Goal: Browse casually

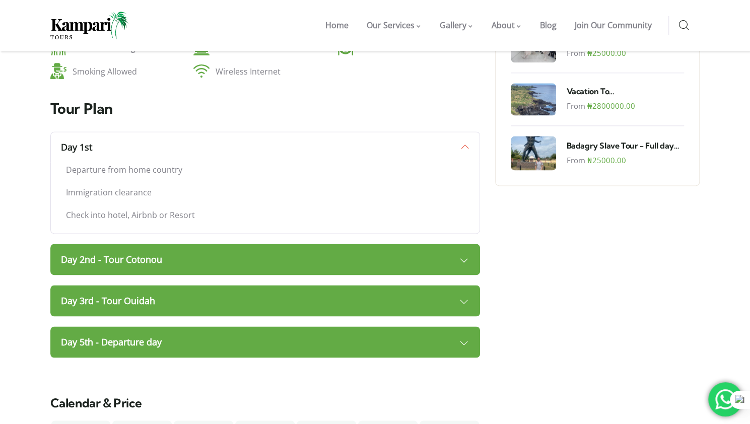
scroll to position [735, 0]
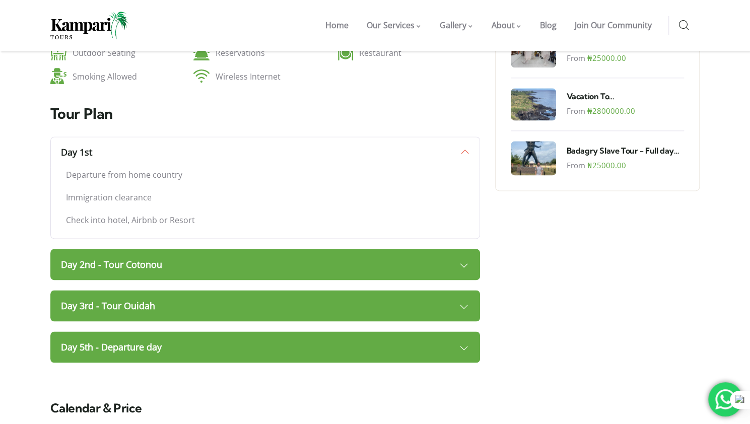
click at [466, 249] on link "Day 2nd - Tour Cotonou" at bounding box center [265, 264] width 430 height 31
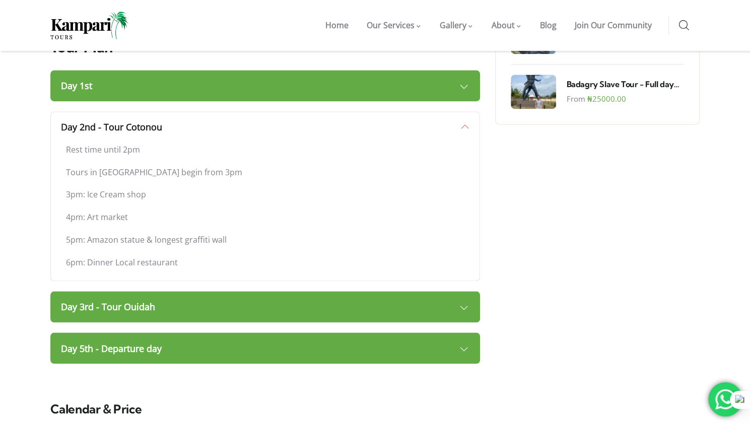
scroll to position [804, 0]
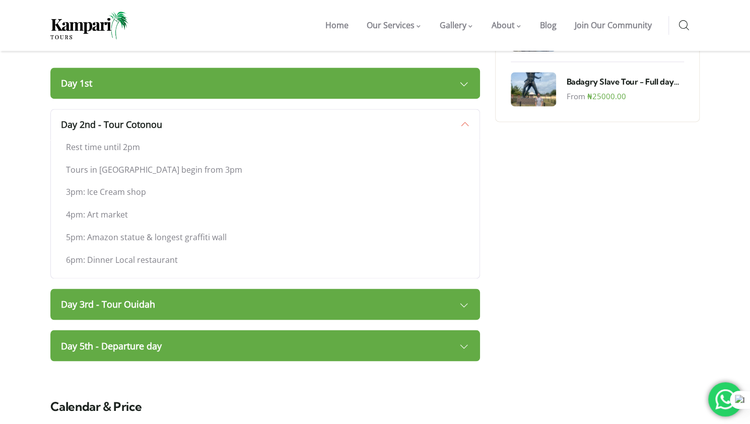
click at [466, 288] on link "Day 3rd - Tour Ouidah" at bounding box center [265, 303] width 430 height 31
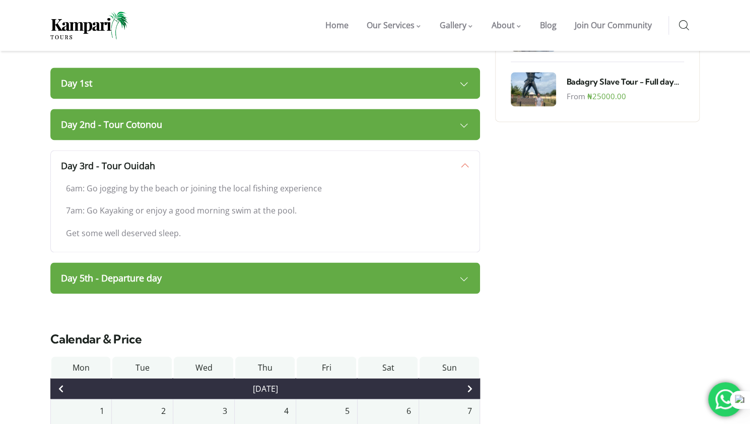
click at [462, 262] on link "Day 5th - Departure day" at bounding box center [265, 277] width 430 height 31
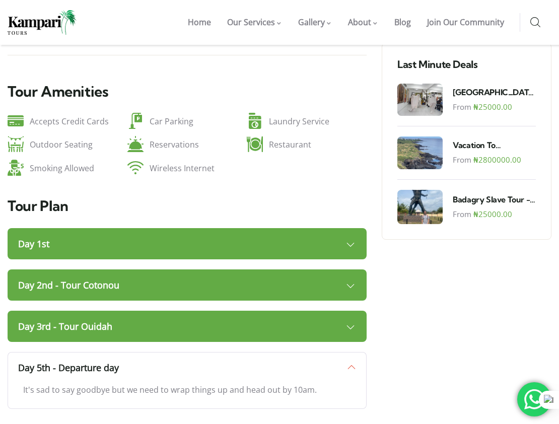
scroll to position [693, 0]
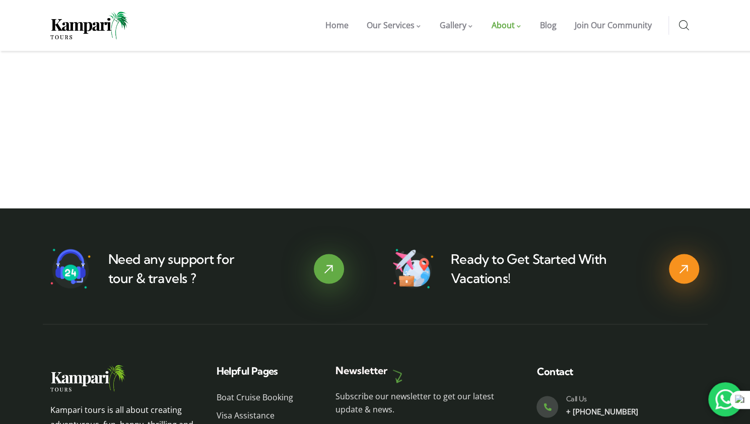
scroll to position [1113, 0]
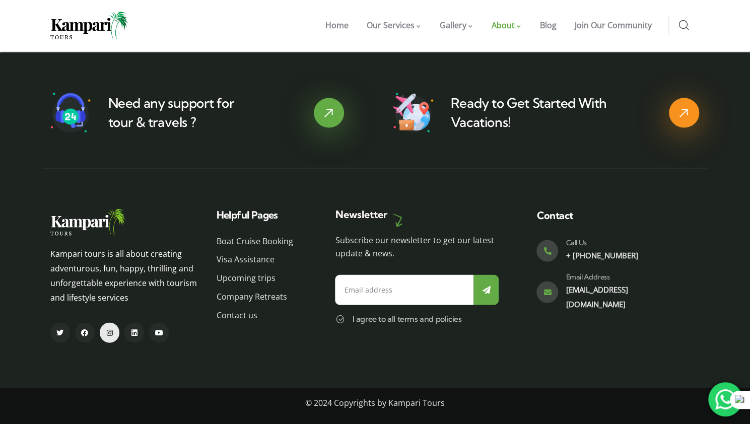
click at [115, 329] on link "Instagram" at bounding box center [110, 332] width 20 height 20
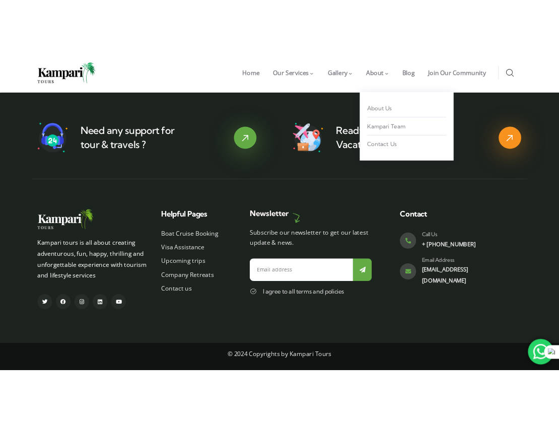
scroll to position [1123, 0]
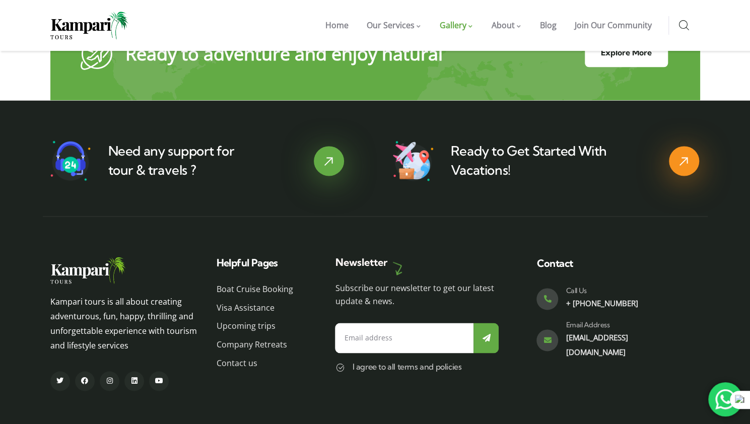
scroll to position [2953, 0]
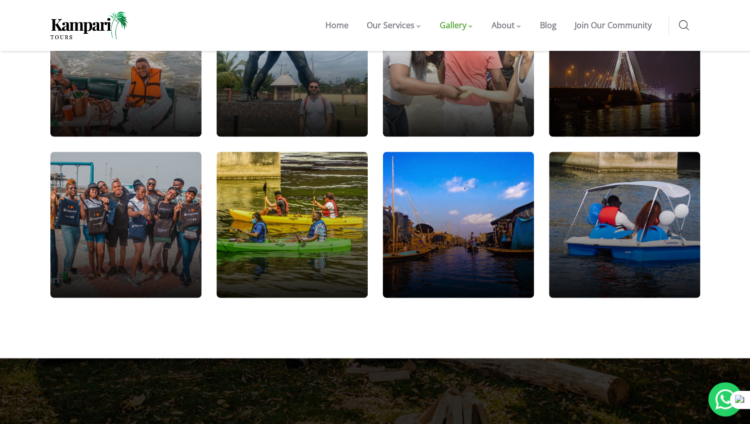
scroll to position [1019, 0]
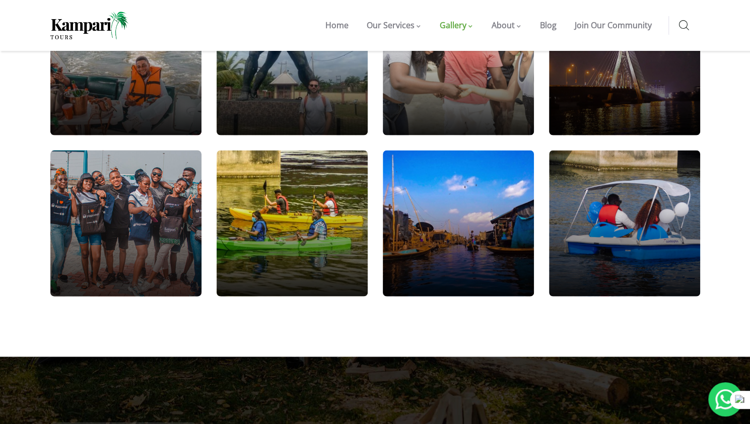
click at [141, 213] on div at bounding box center [125, 222] width 181 height 175
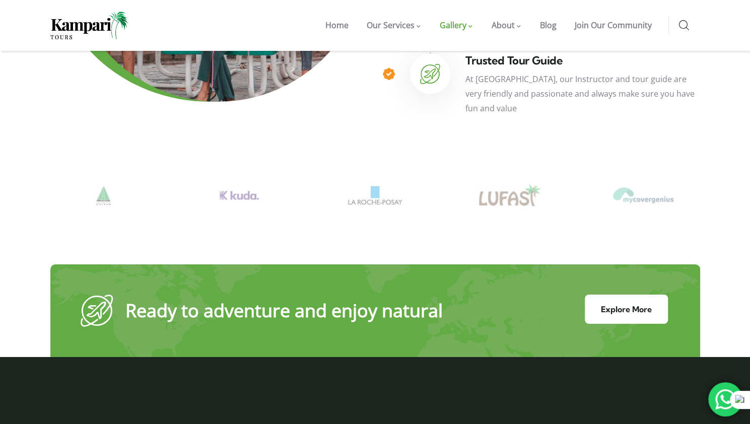
scroll to position [1903, 0]
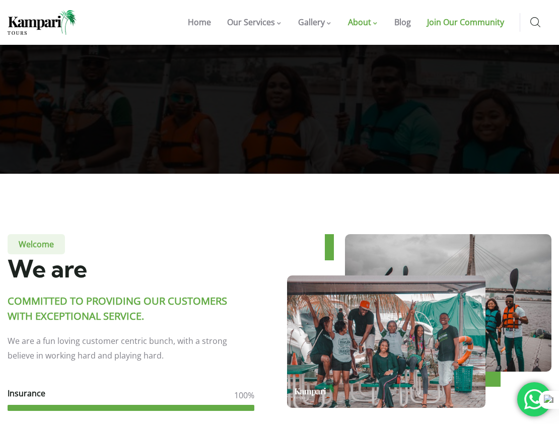
scroll to position [37, 0]
